Goal: Task Accomplishment & Management: Complete application form

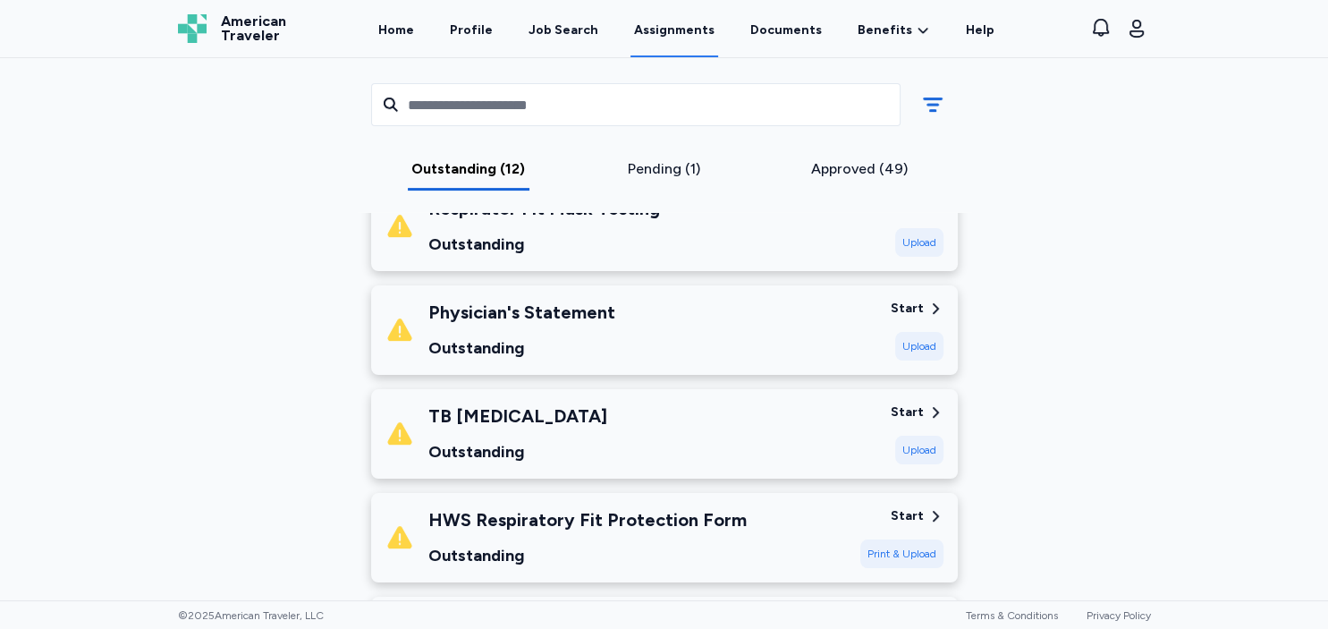
scroll to position [7, 0]
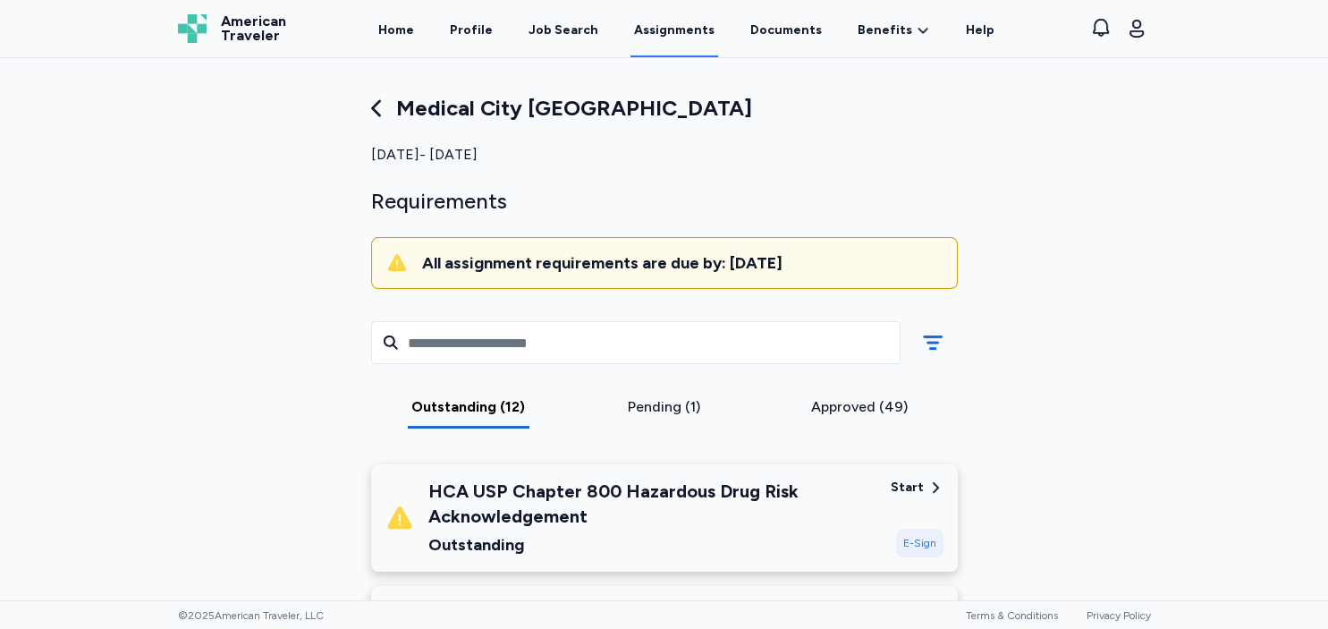
click at [1260, 245] on div "Medical City Weatherford [DATE] - [DATE] Requirements All assignment requiremen…" at bounding box center [664, 329] width 1328 height 542
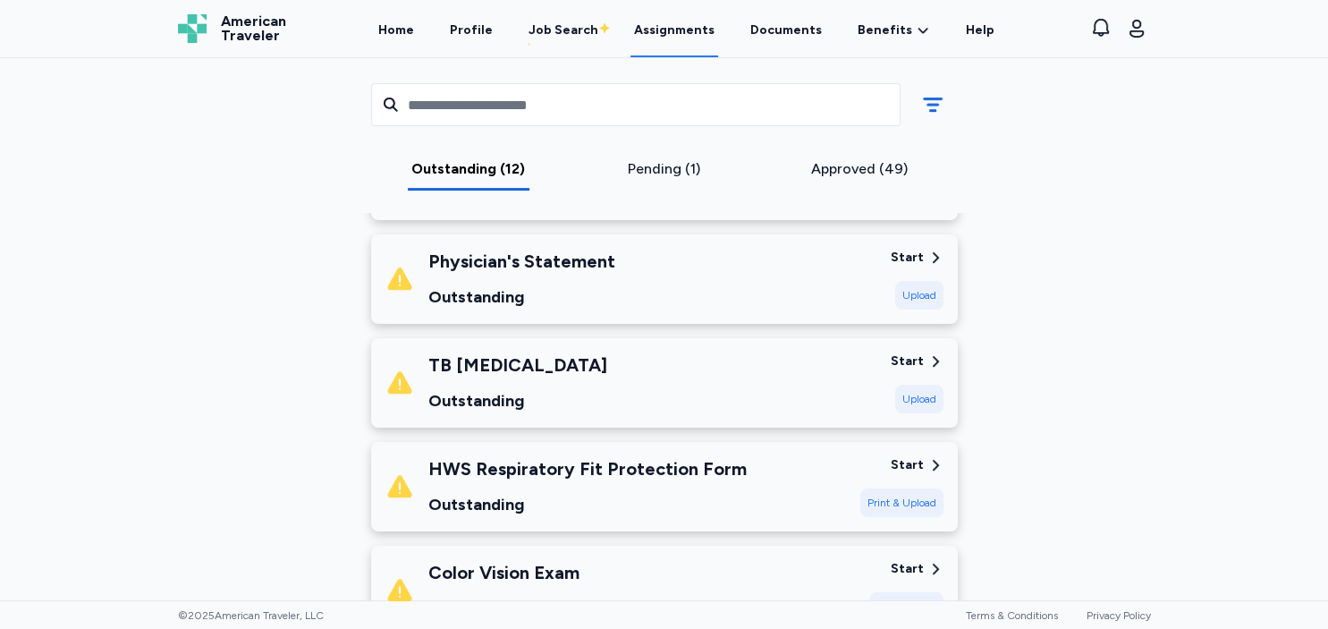
scroll to position [573, 0]
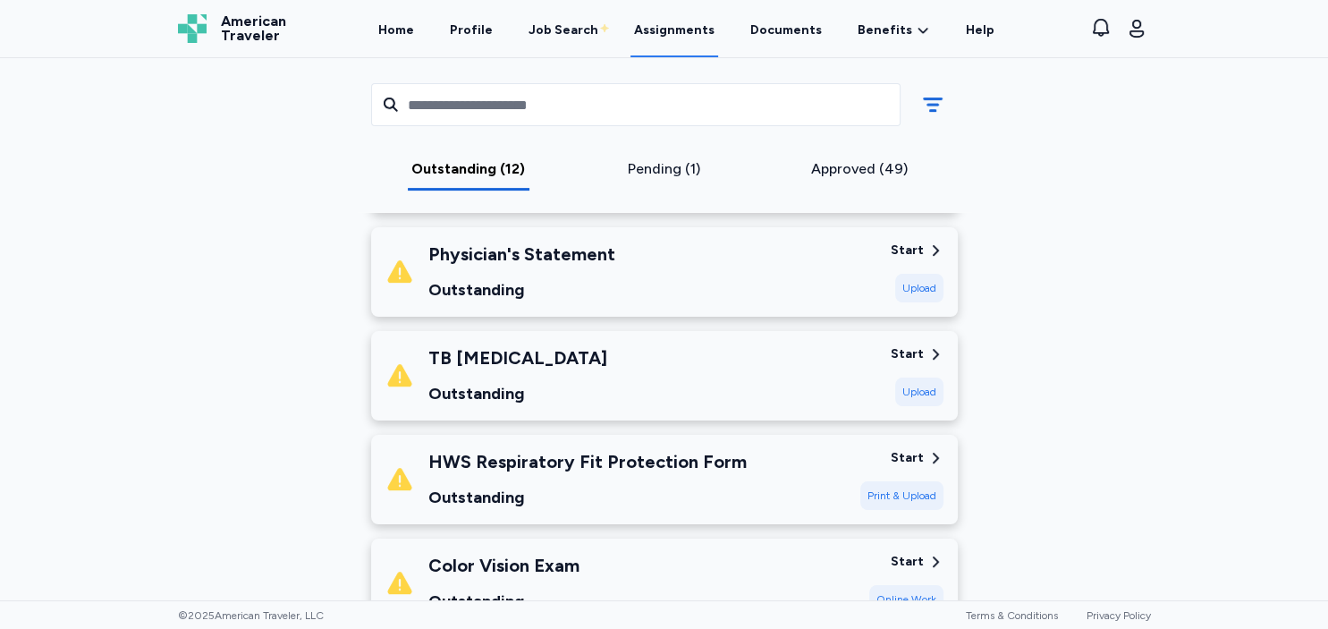
click at [909, 476] on div "Start Print & Upload" at bounding box center [902, 479] width 83 height 61
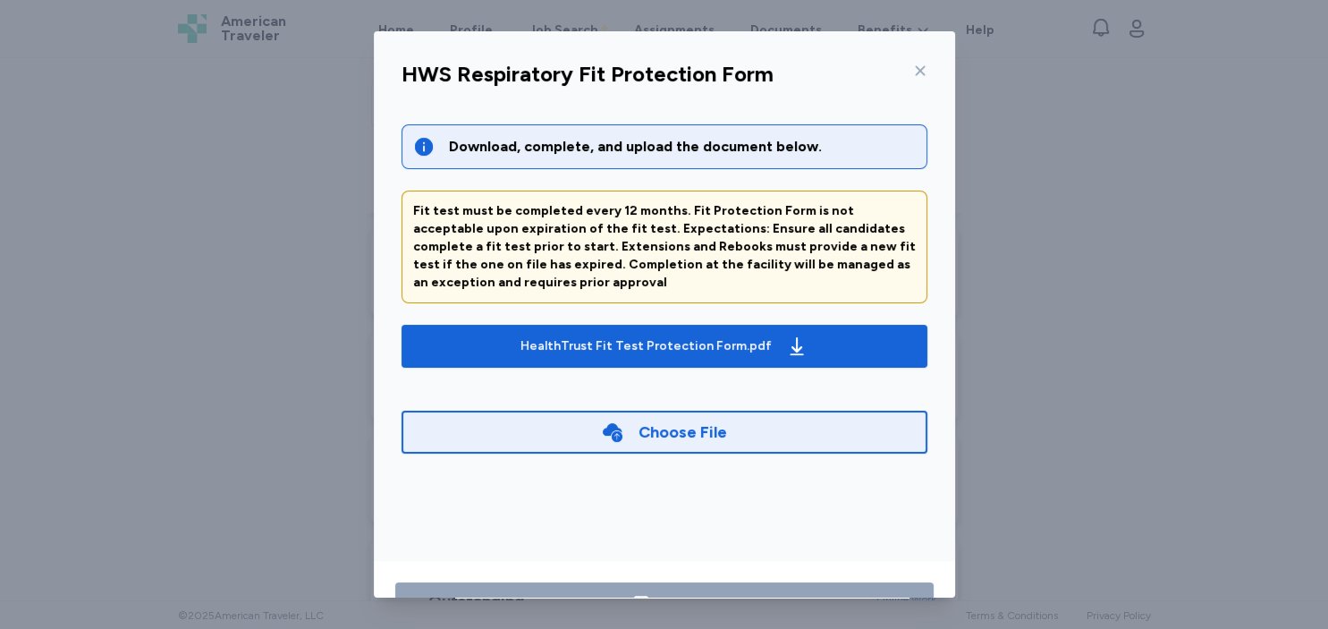
click at [675, 442] on div "Choose File" at bounding box center [683, 432] width 89 height 25
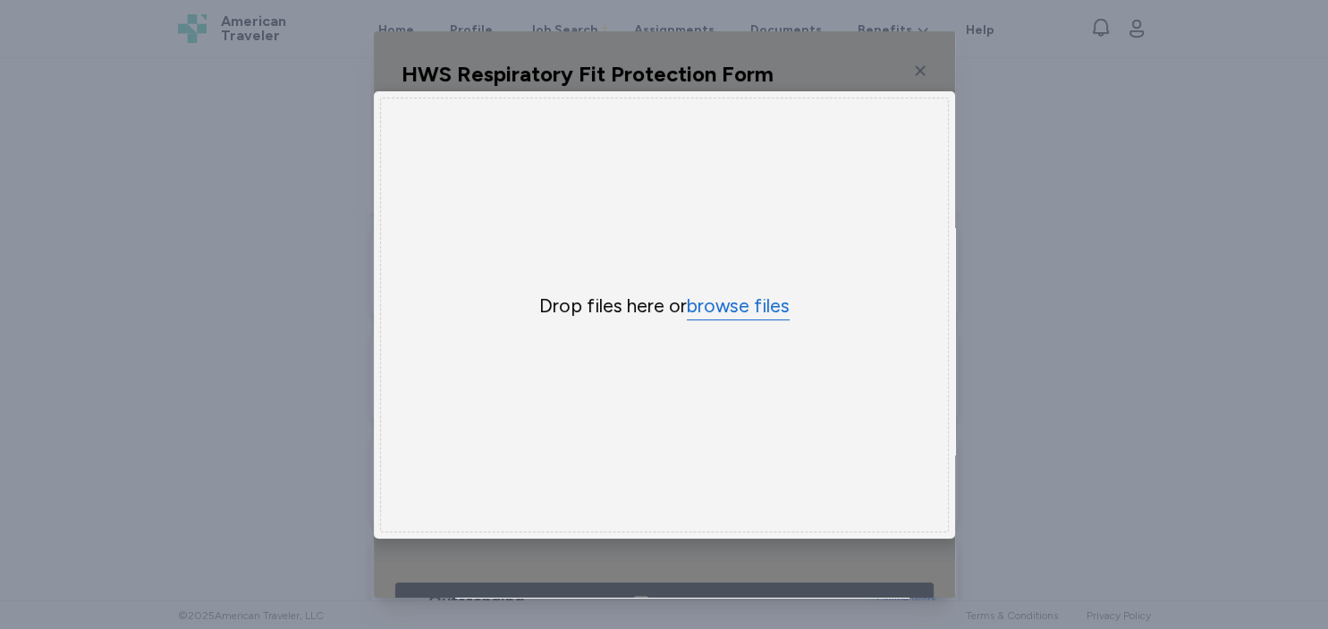
click at [760, 298] on button "browse files" at bounding box center [738, 306] width 103 height 26
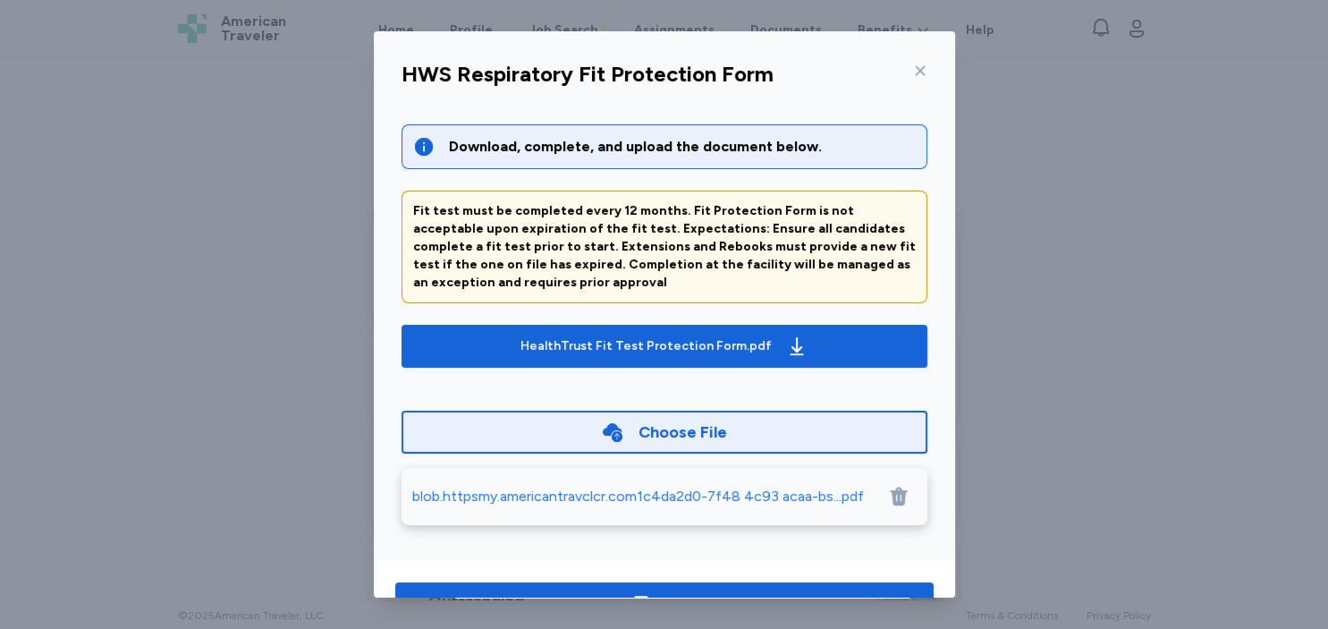
scroll to position [60, 0]
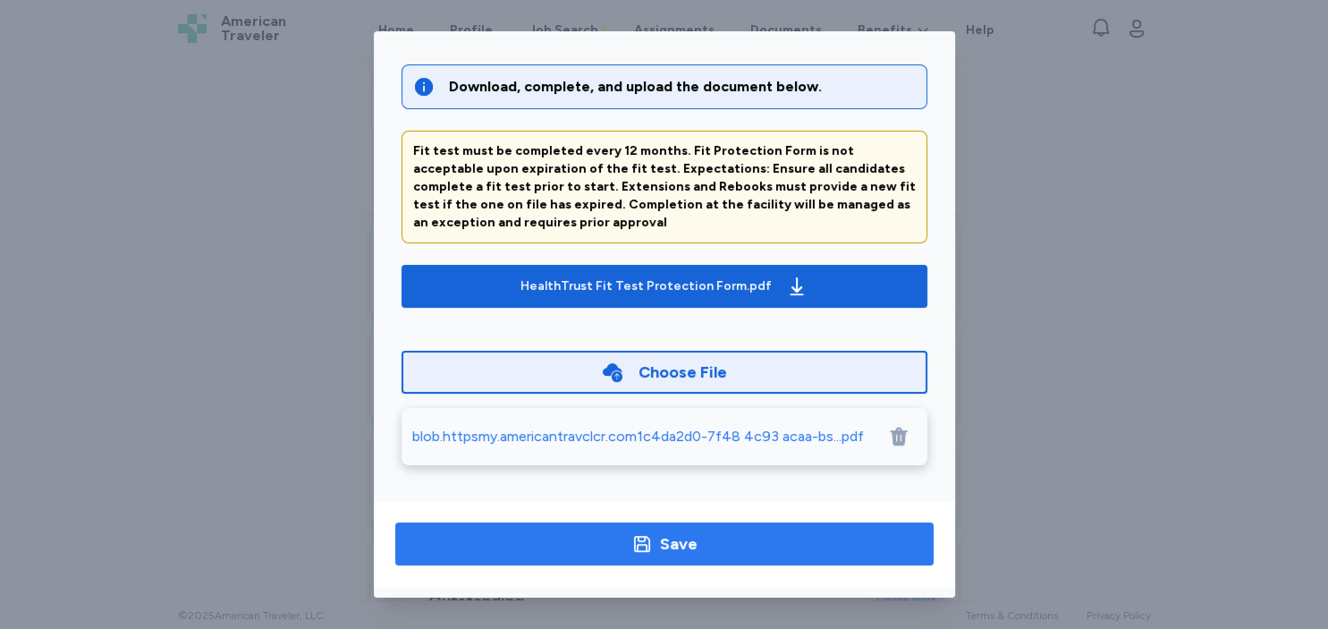
click at [868, 546] on span "Save" at bounding box center [665, 543] width 510 height 25
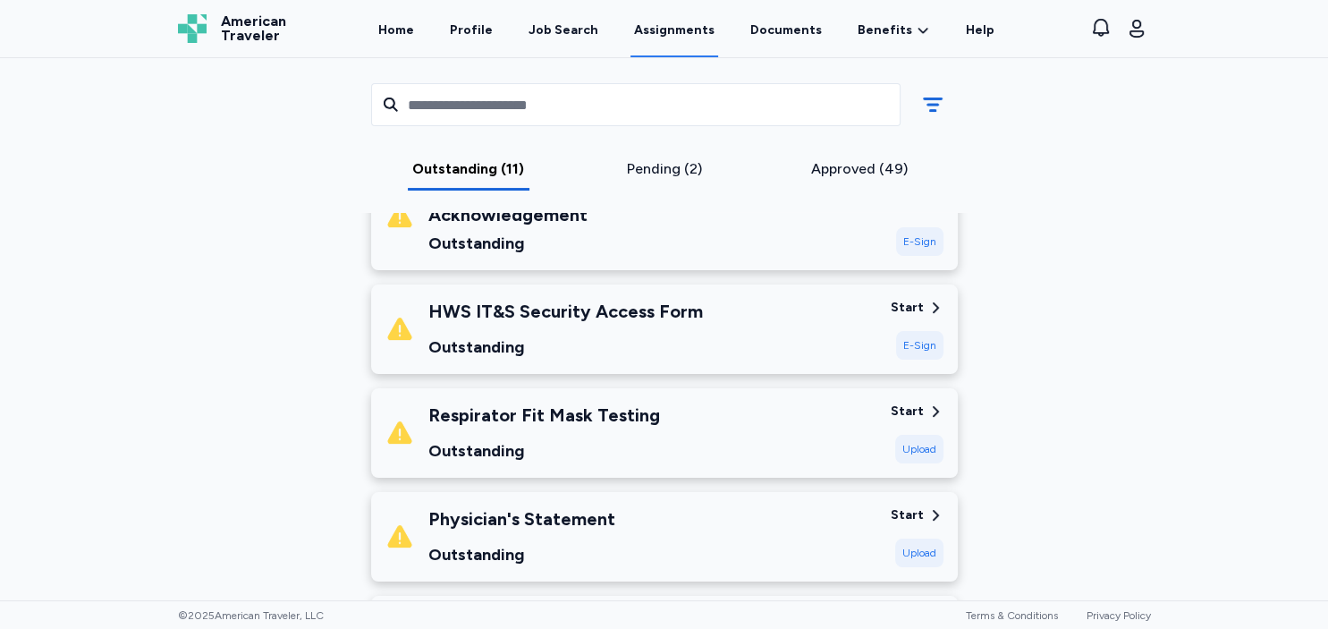
scroll to position [306, 0]
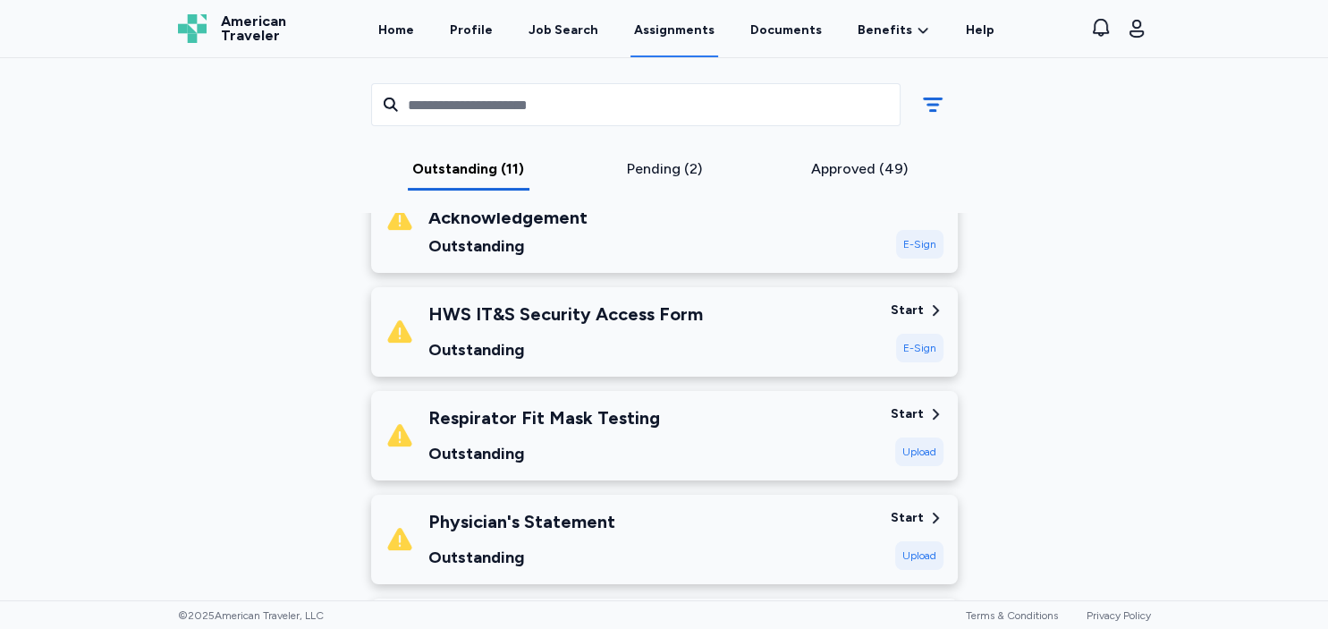
click at [911, 338] on div "E-Sign" at bounding box center [919, 348] width 47 height 29
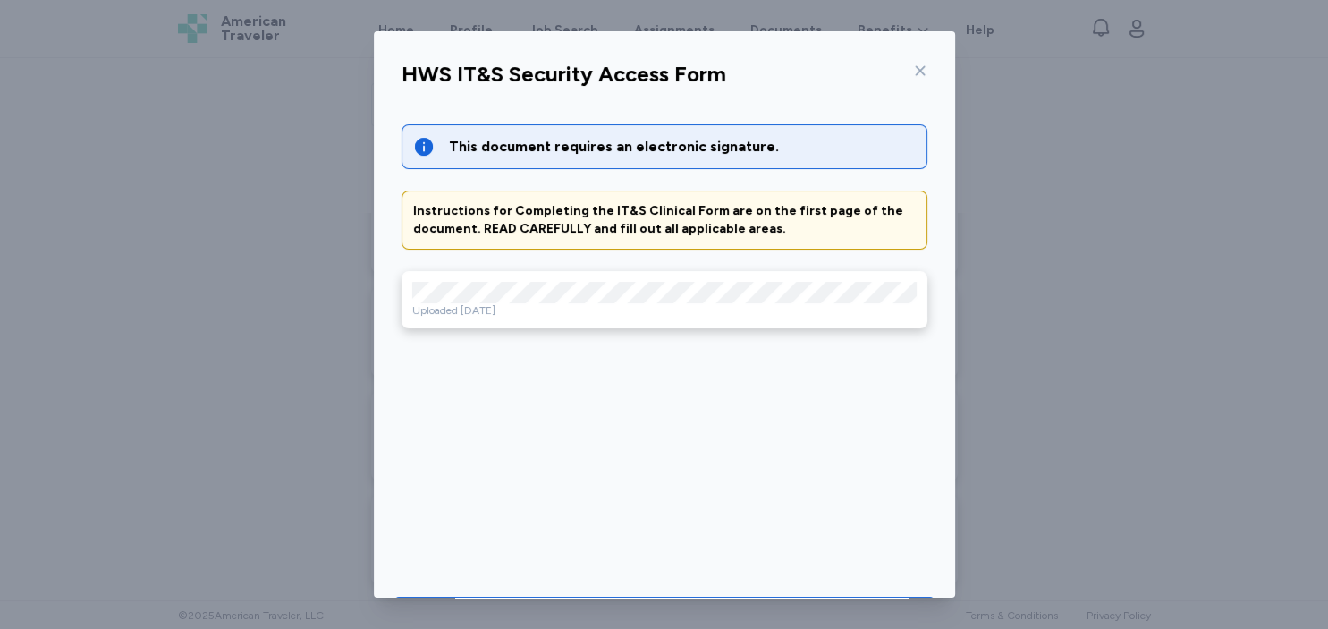
scroll to position [60, 0]
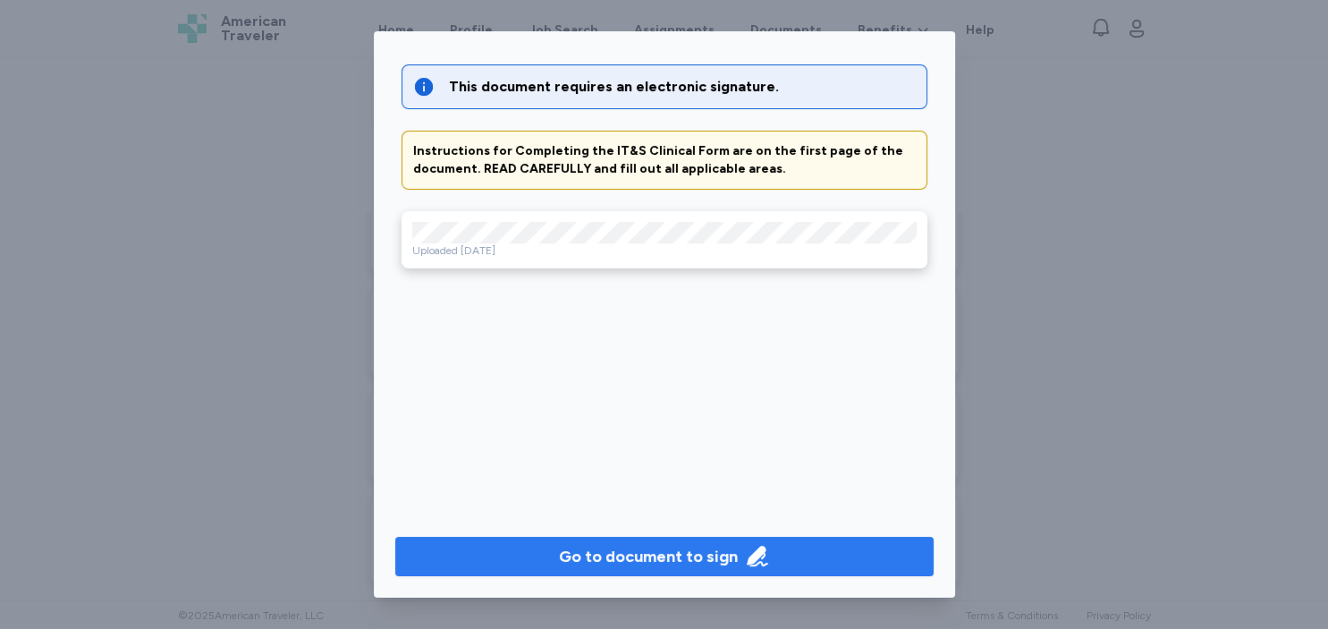
click at [771, 560] on span "Go to document to sign" at bounding box center [665, 556] width 510 height 25
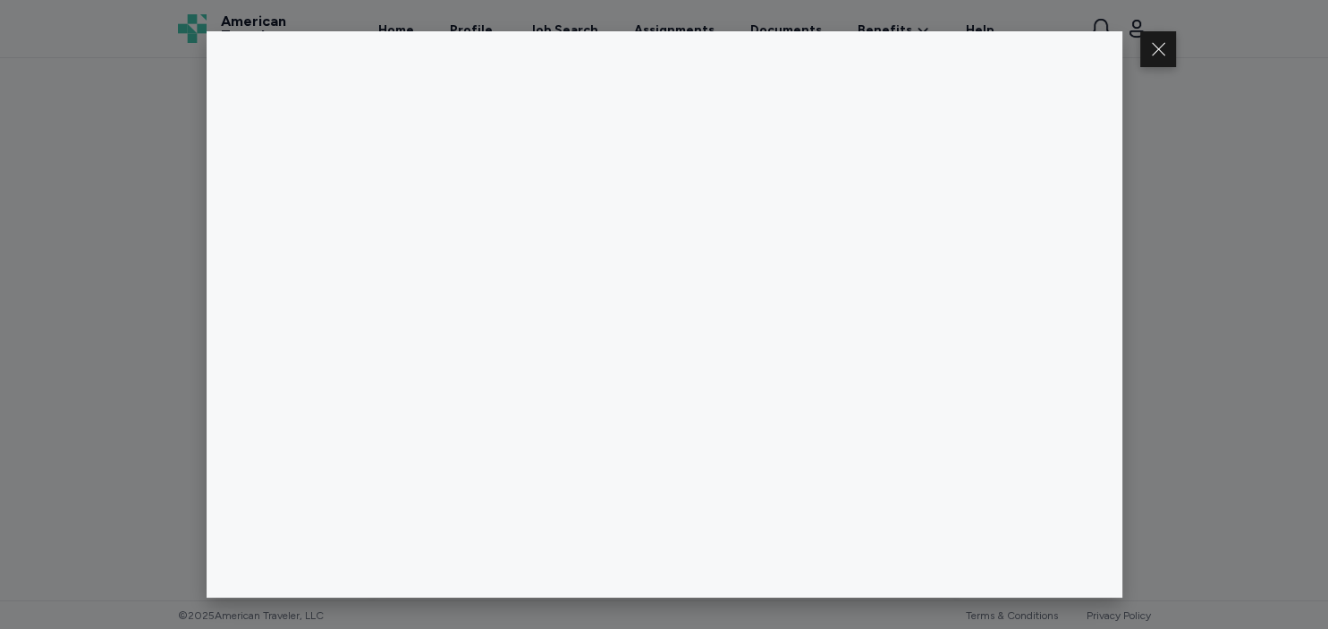
click at [1215, 454] on div at bounding box center [664, 314] width 1328 height 629
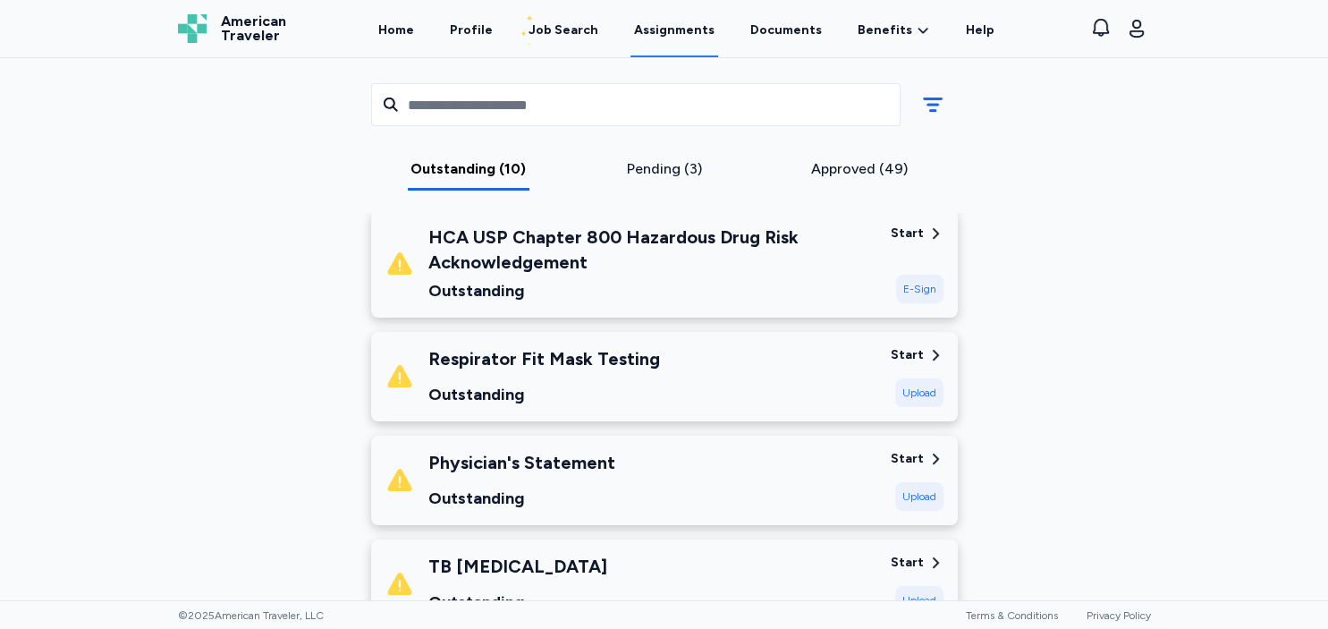
scroll to position [222, 0]
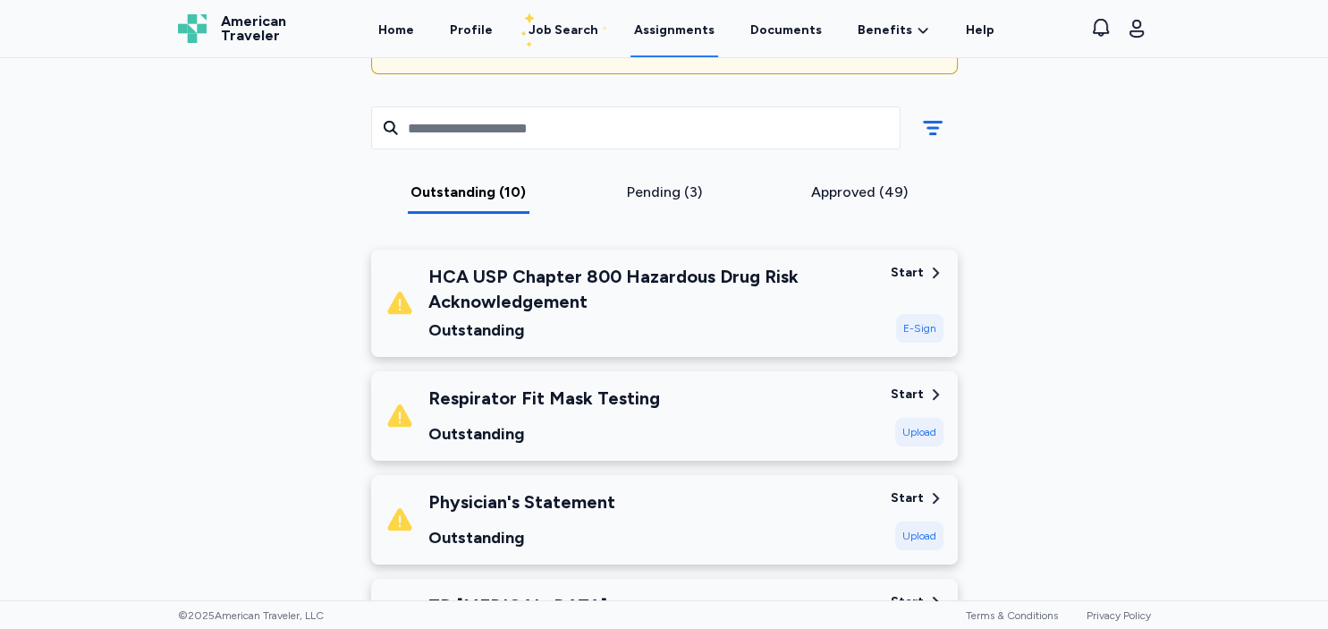
click at [896, 327] on div "E-Sign" at bounding box center [919, 328] width 47 height 29
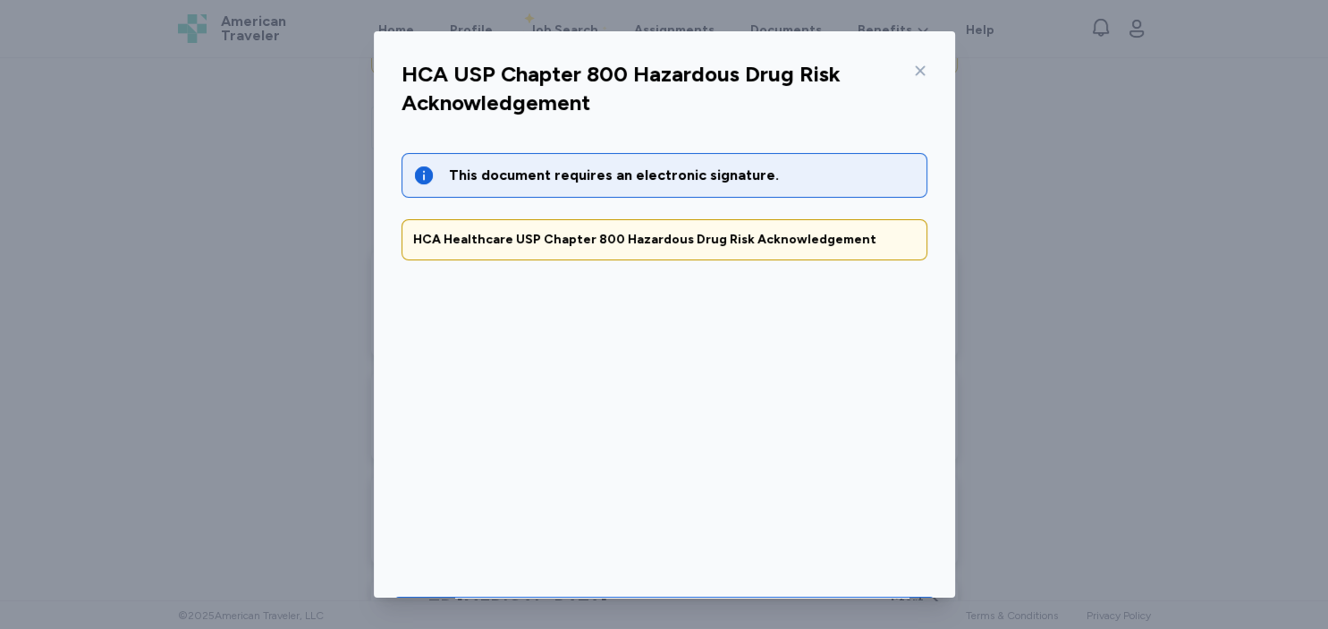
scroll to position [60, 0]
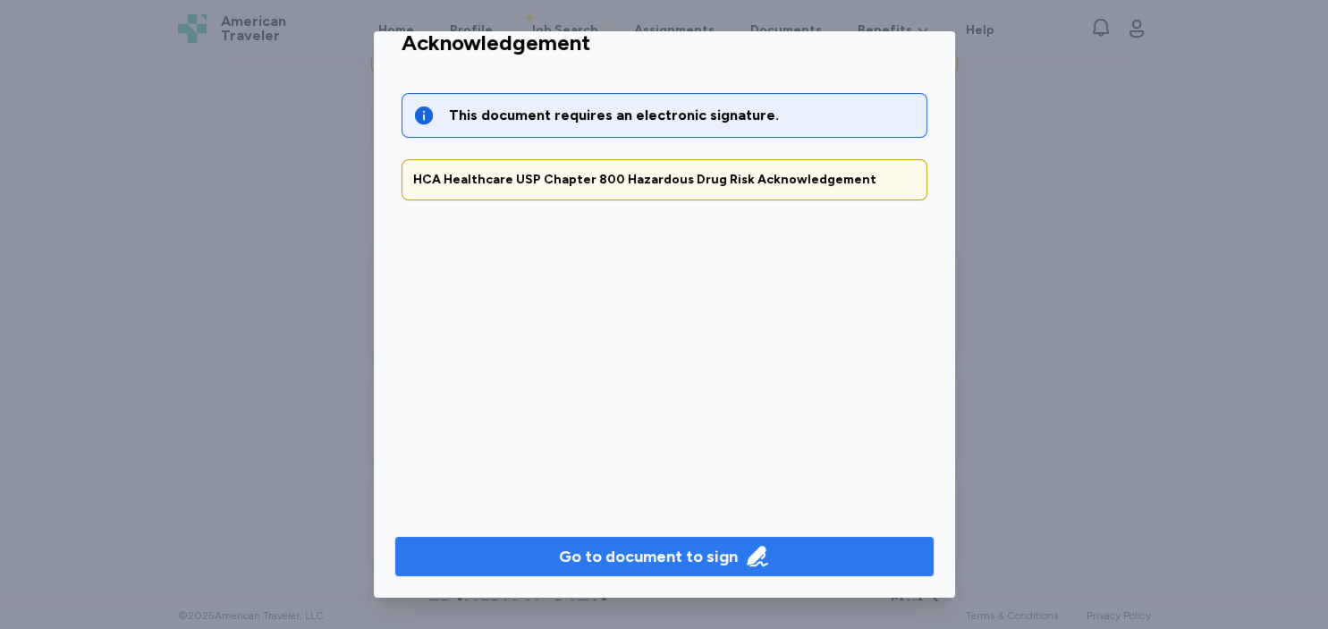
click at [789, 549] on span "Go to document to sign" at bounding box center [665, 556] width 510 height 25
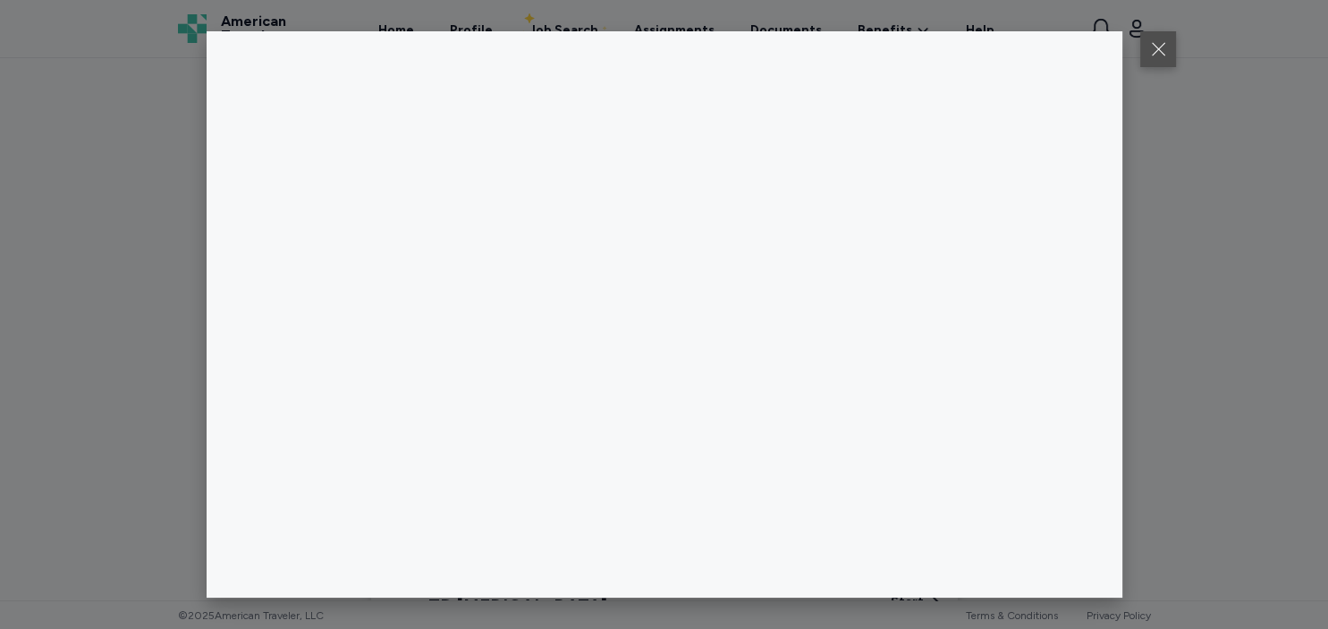
click at [1153, 55] on button at bounding box center [1159, 49] width 36 height 36
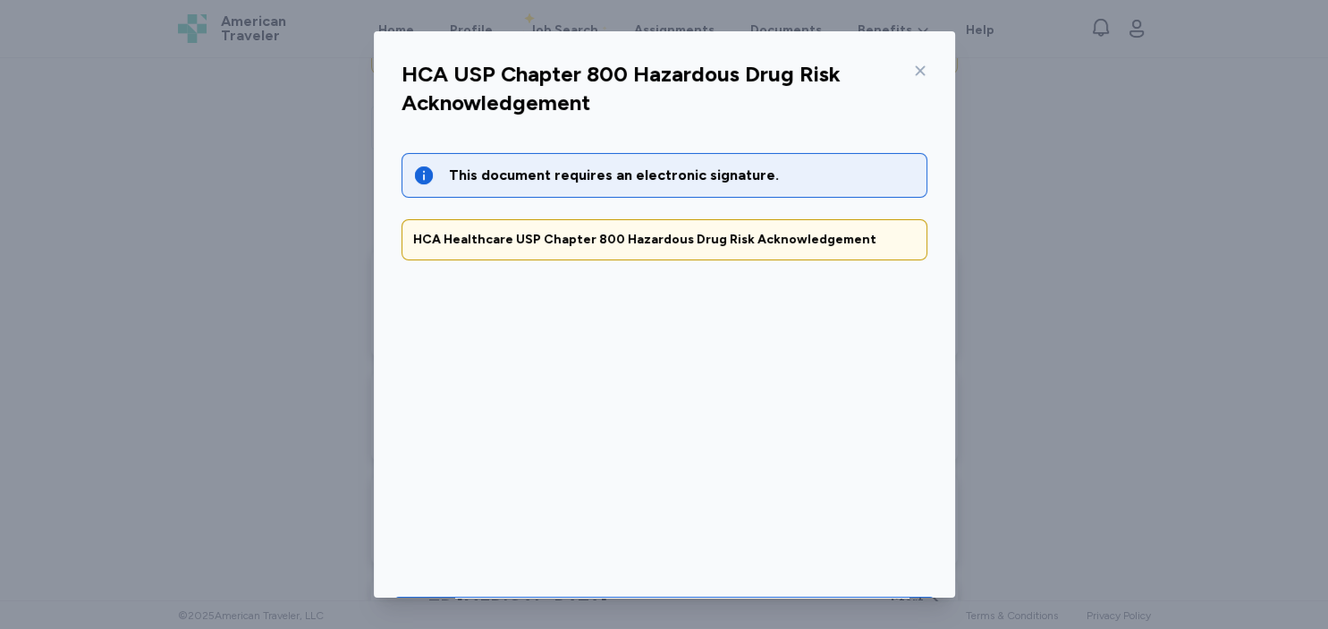
click at [921, 67] on icon at bounding box center [920, 71] width 14 height 14
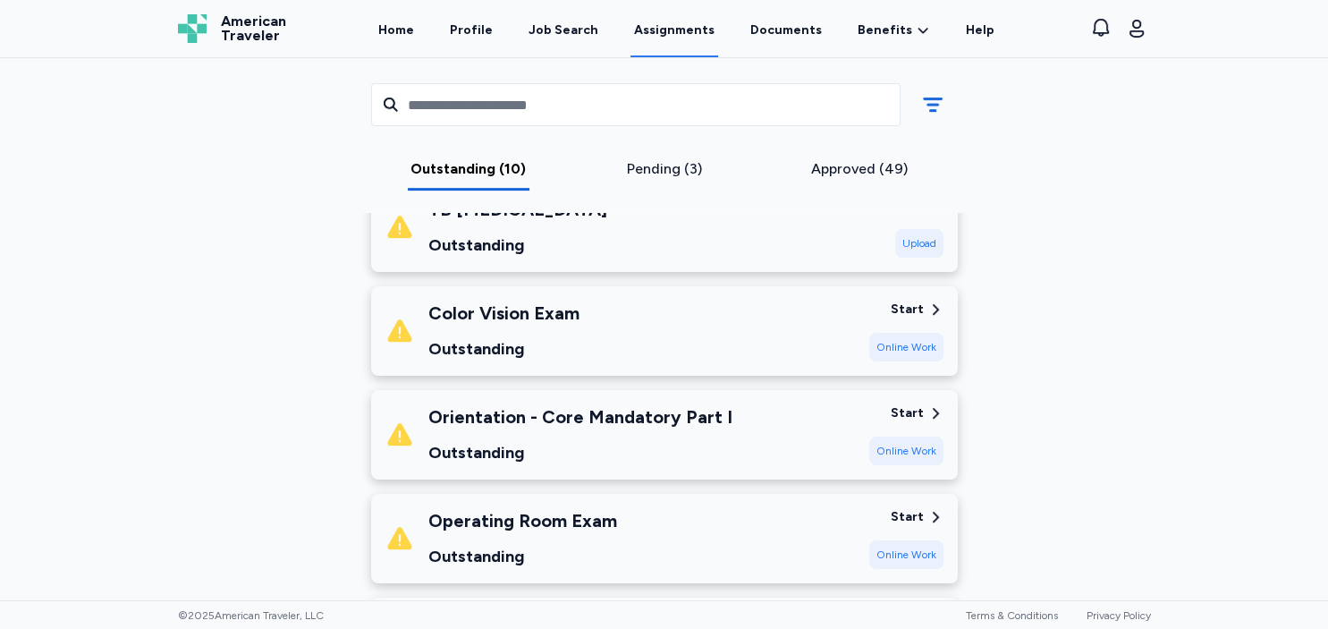
scroll to position [624, 0]
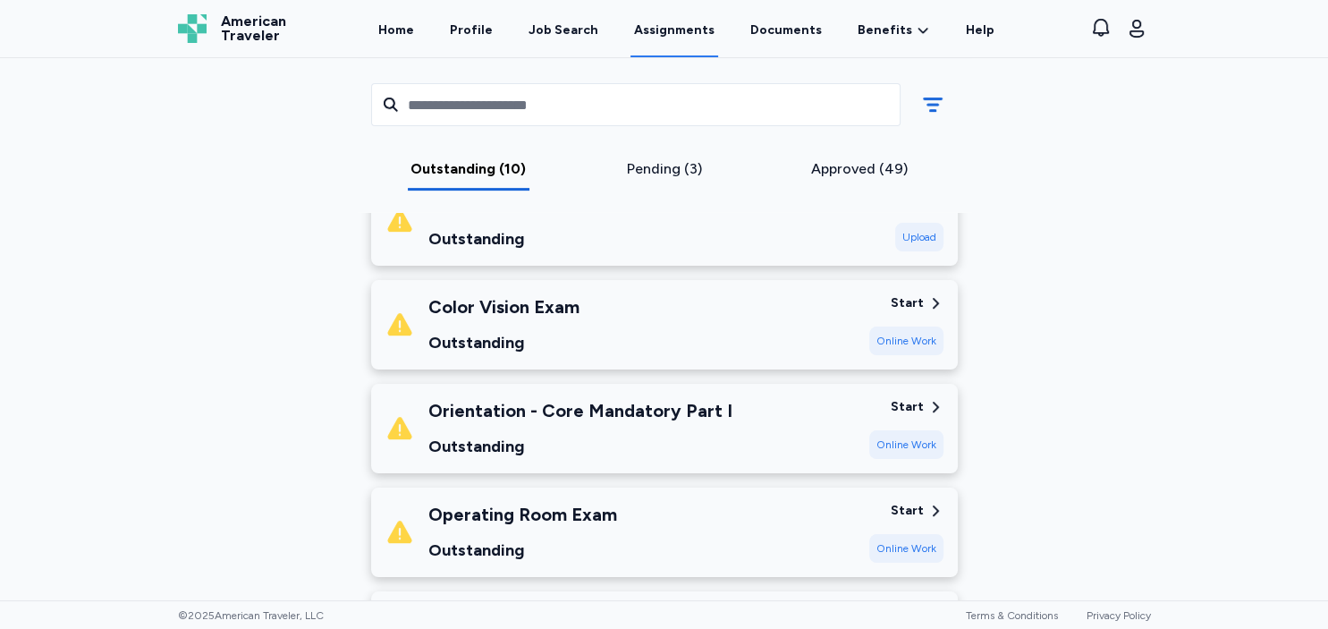
click at [827, 327] on div "Color Vision Exam Outstanding" at bounding box center [621, 324] width 470 height 61
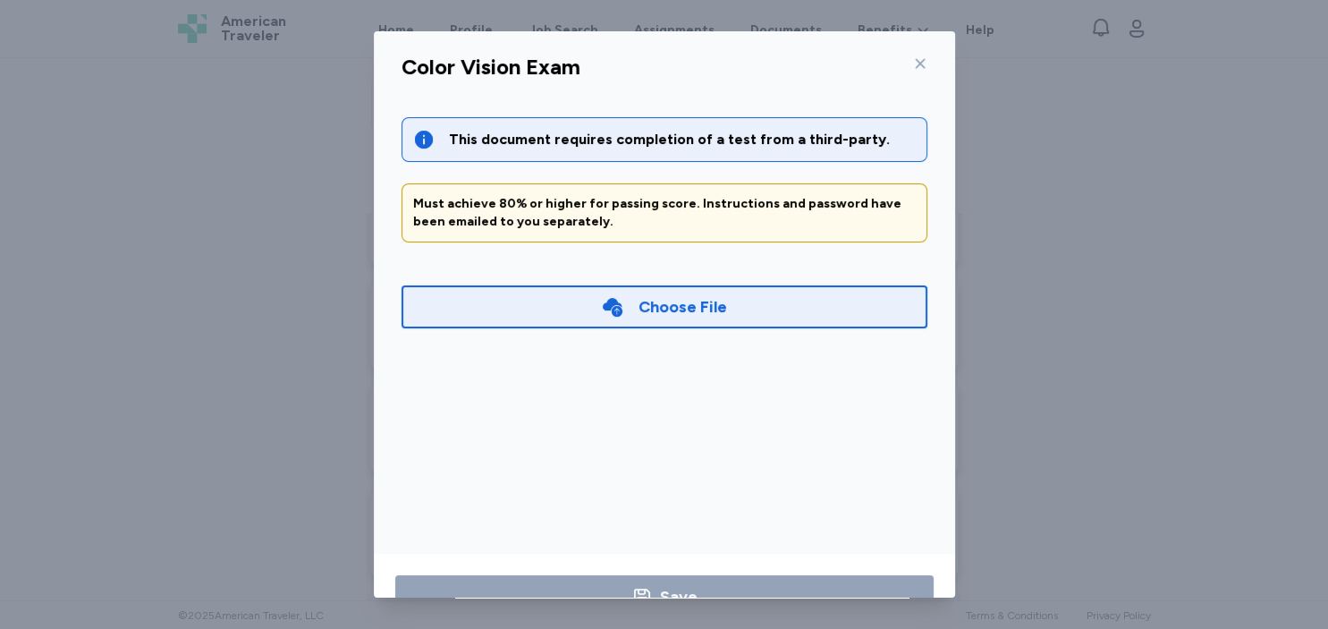
scroll to position [0, 0]
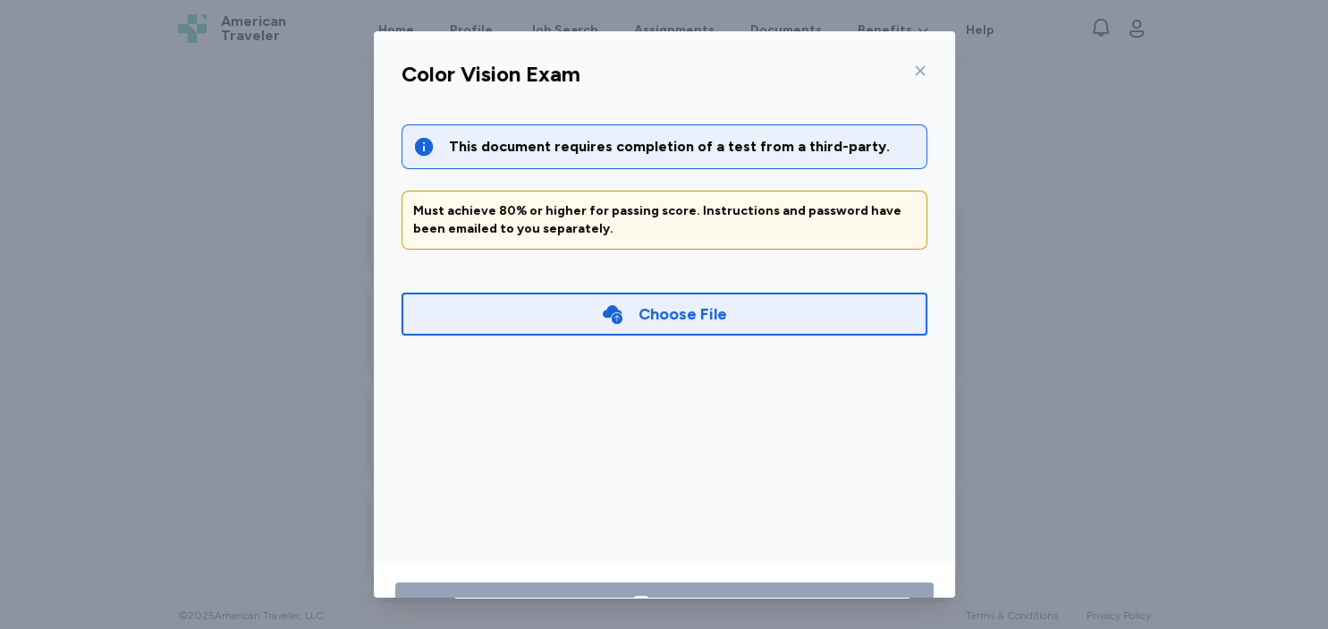
click at [923, 71] on icon at bounding box center [920, 71] width 14 height 14
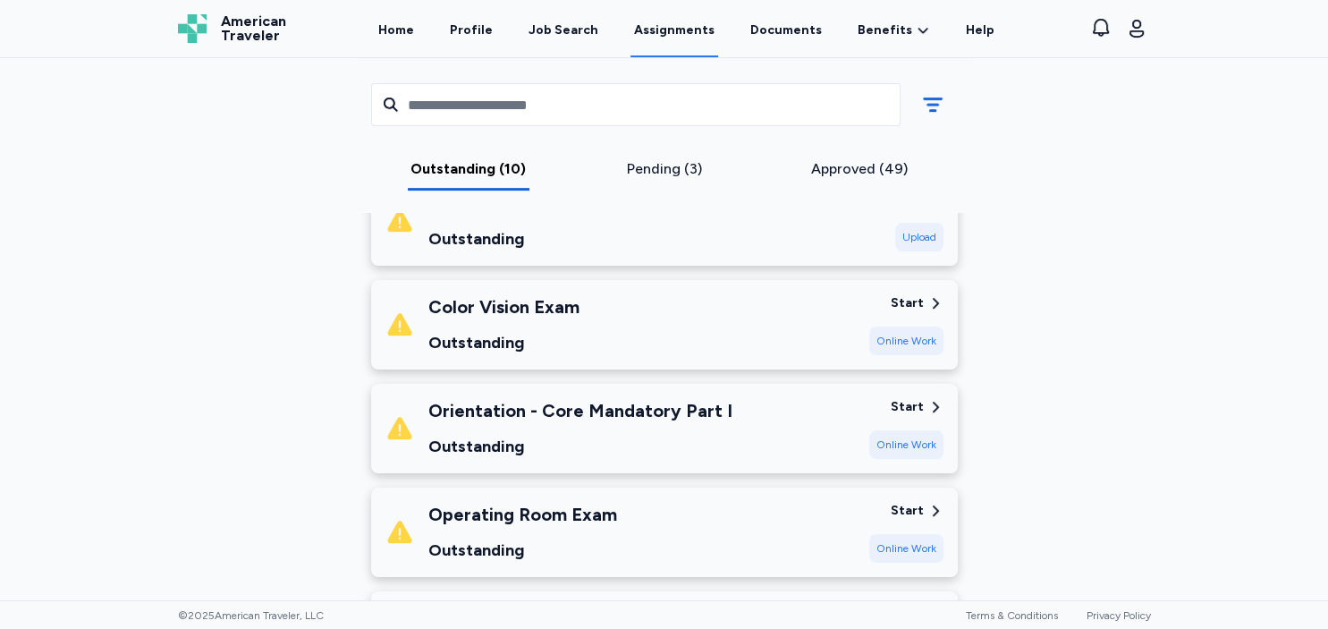
click at [751, 324] on div "Color Vision Exam Outstanding" at bounding box center [621, 324] width 470 height 61
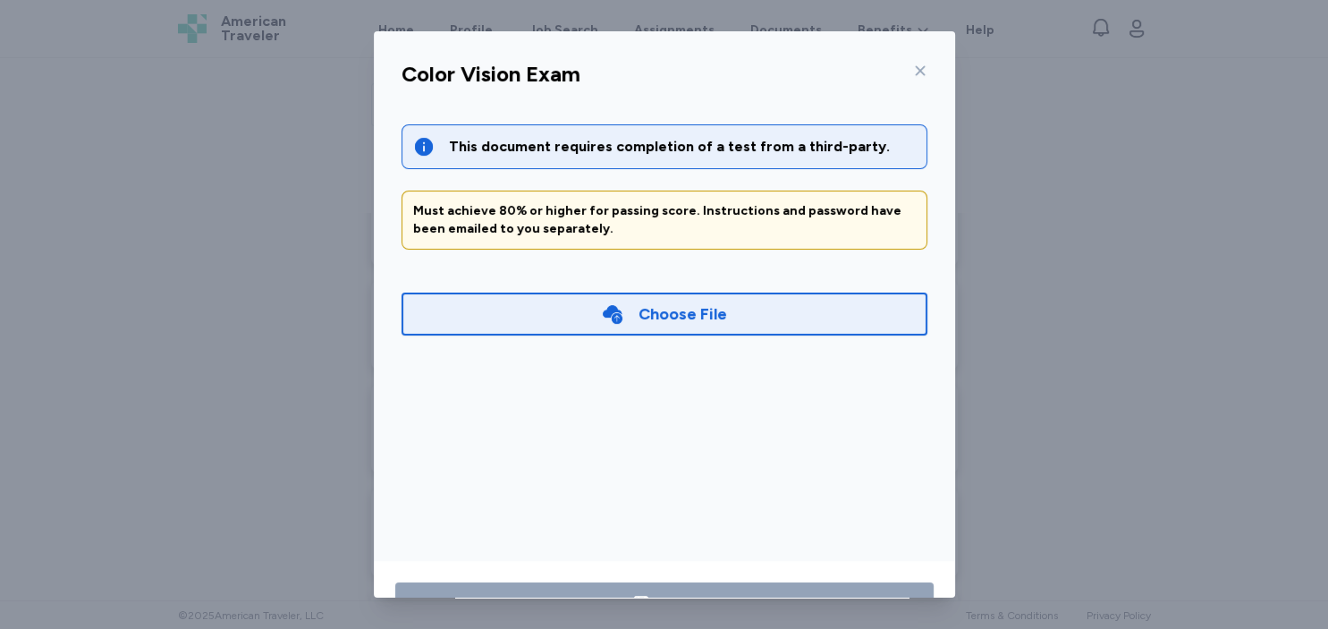
click at [765, 313] on div "Choose File" at bounding box center [665, 314] width 526 height 43
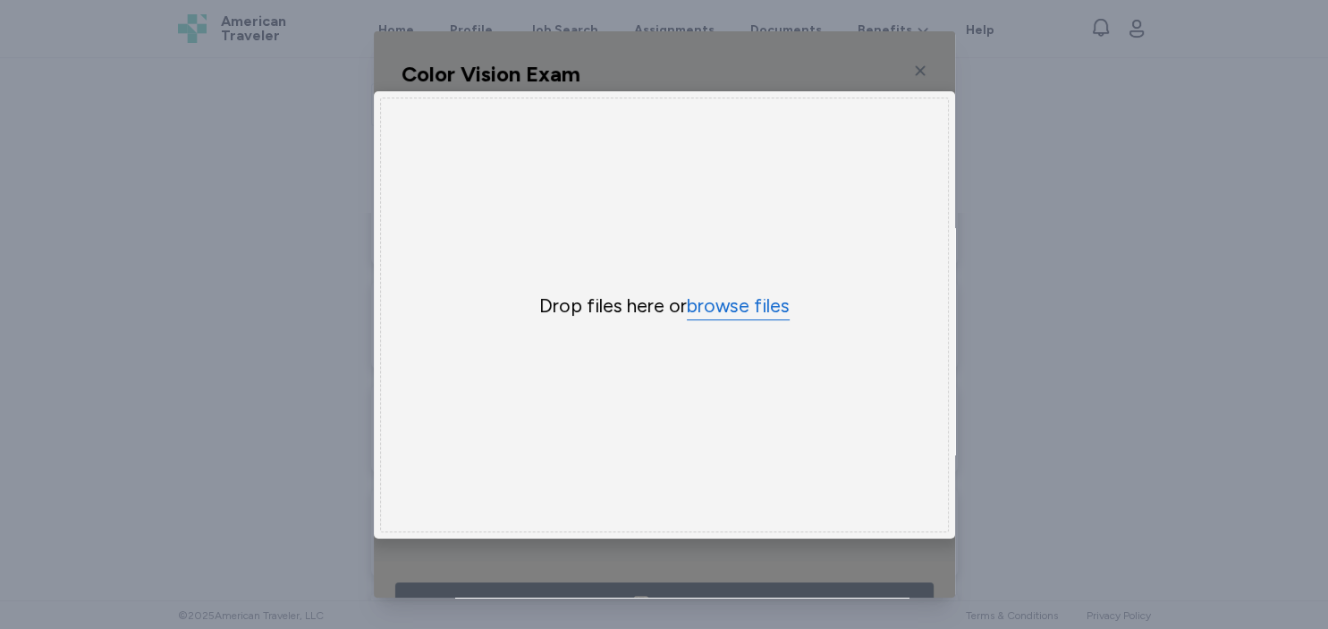
click at [753, 310] on button "browse files" at bounding box center [738, 306] width 103 height 26
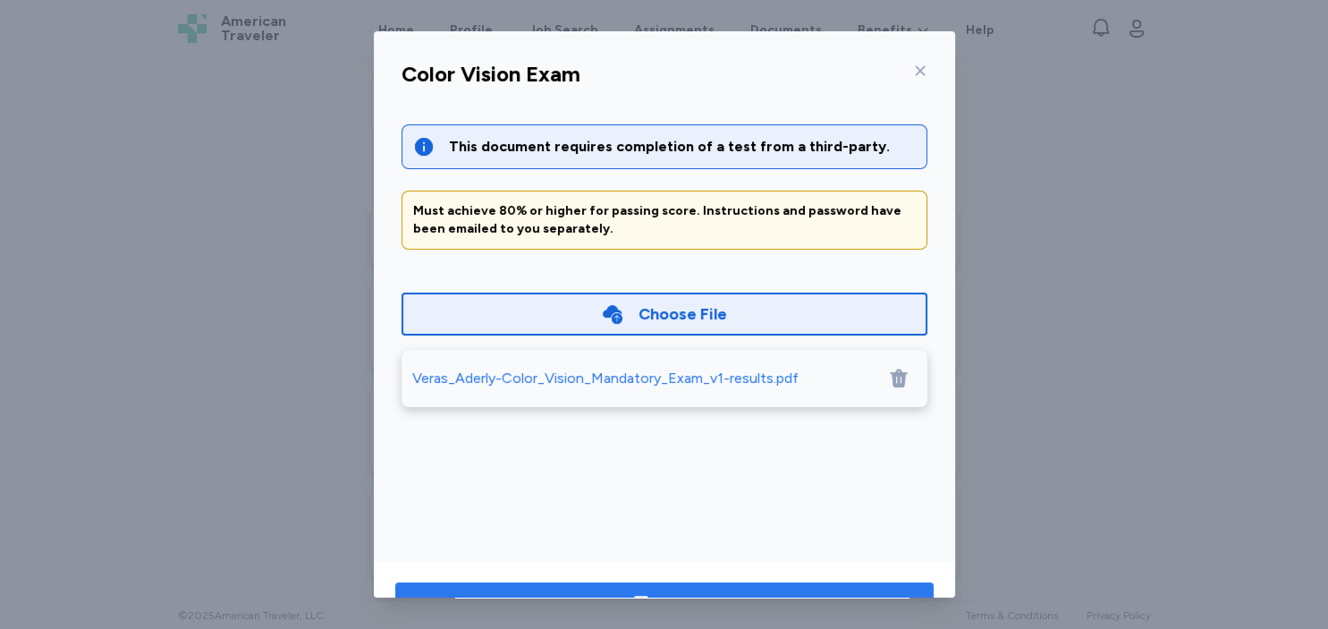
click at [792, 586] on button "Save" at bounding box center [664, 603] width 539 height 43
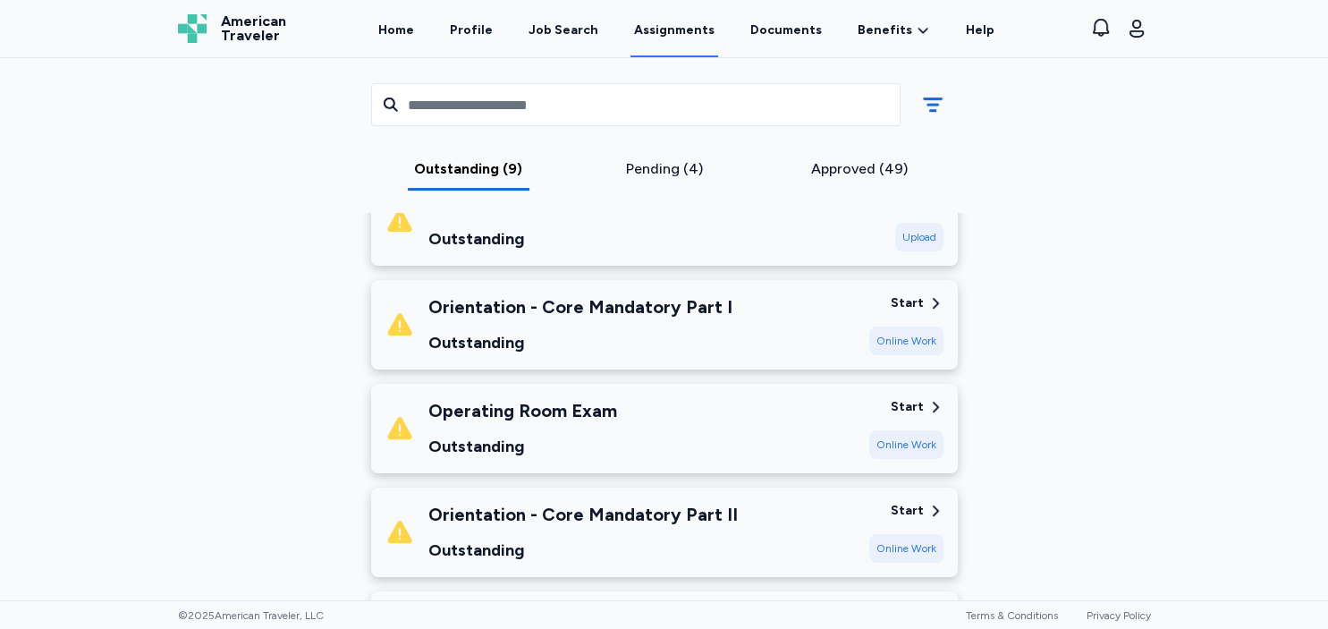
click at [872, 317] on div "Start Online Work" at bounding box center [907, 324] width 74 height 61
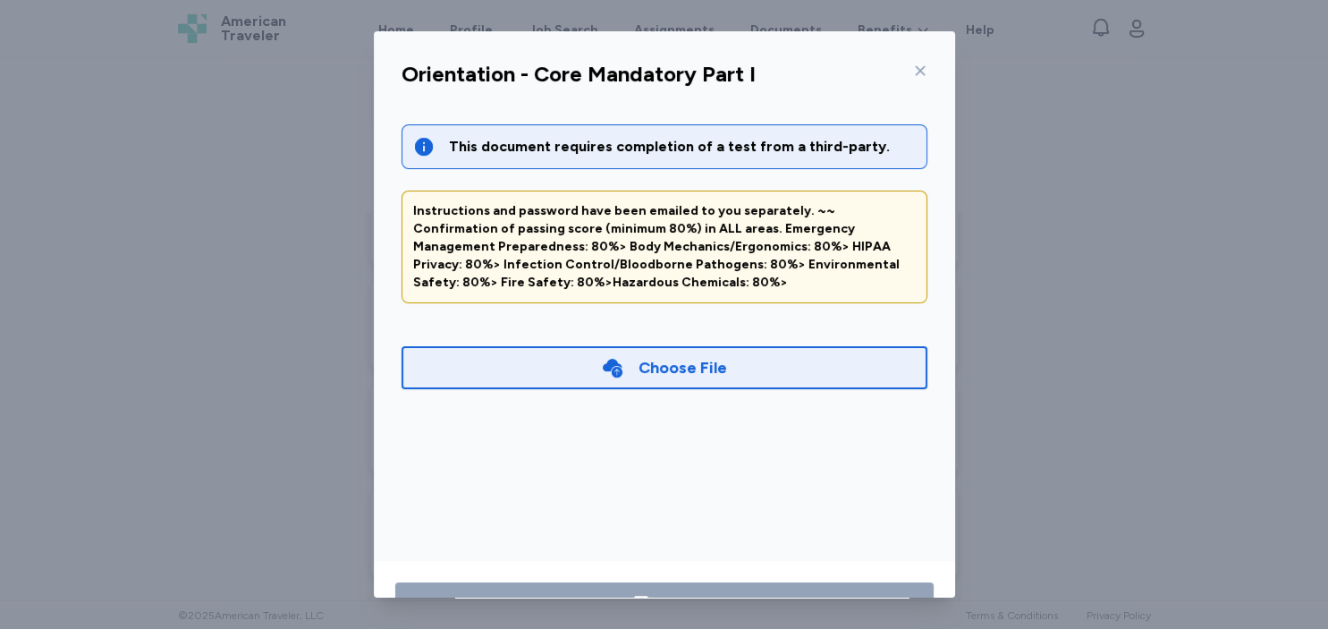
click at [853, 365] on div "Choose File" at bounding box center [665, 367] width 526 height 43
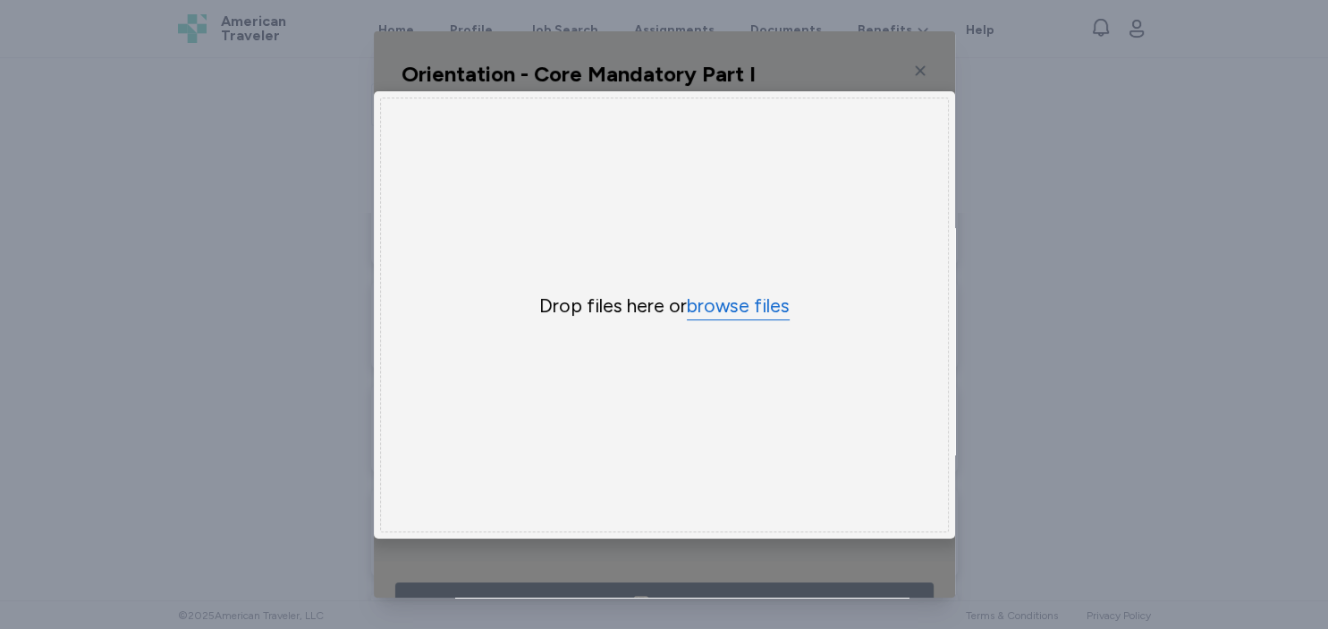
click at [773, 308] on button "browse files" at bounding box center [738, 306] width 103 height 26
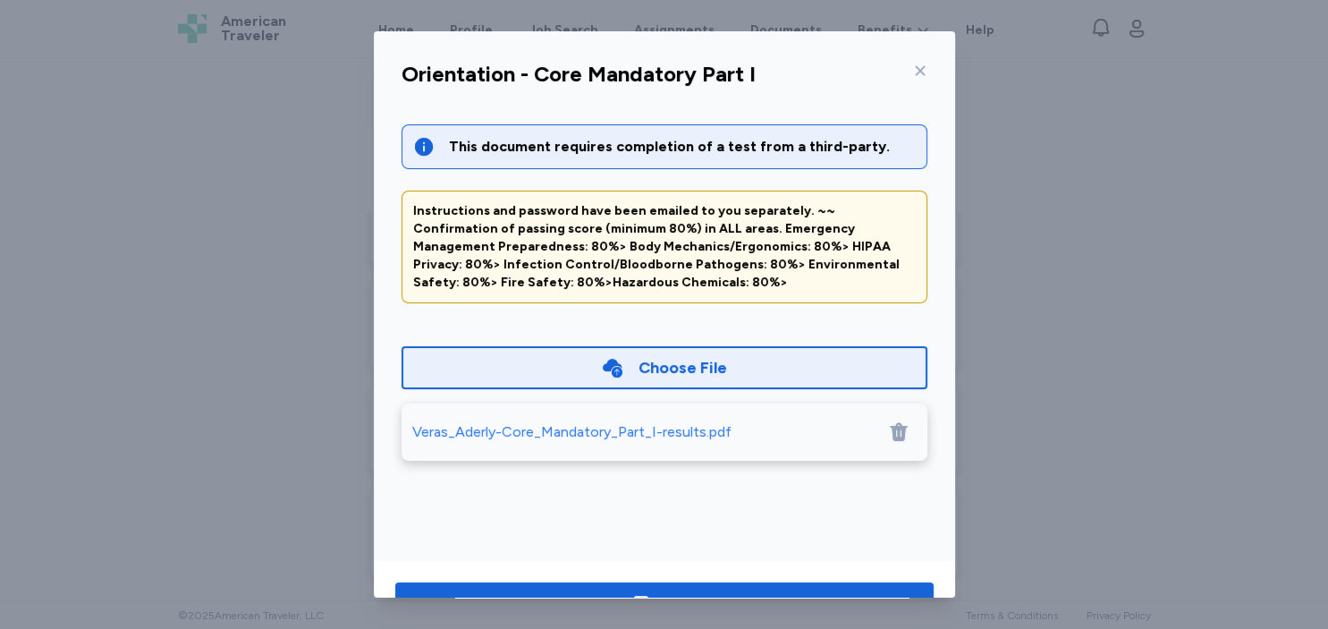
click at [784, 581] on div "Save" at bounding box center [664, 604] width 581 height 86
click at [783, 594] on span "Save" at bounding box center [665, 603] width 510 height 25
